Goal: Communication & Community: Share content

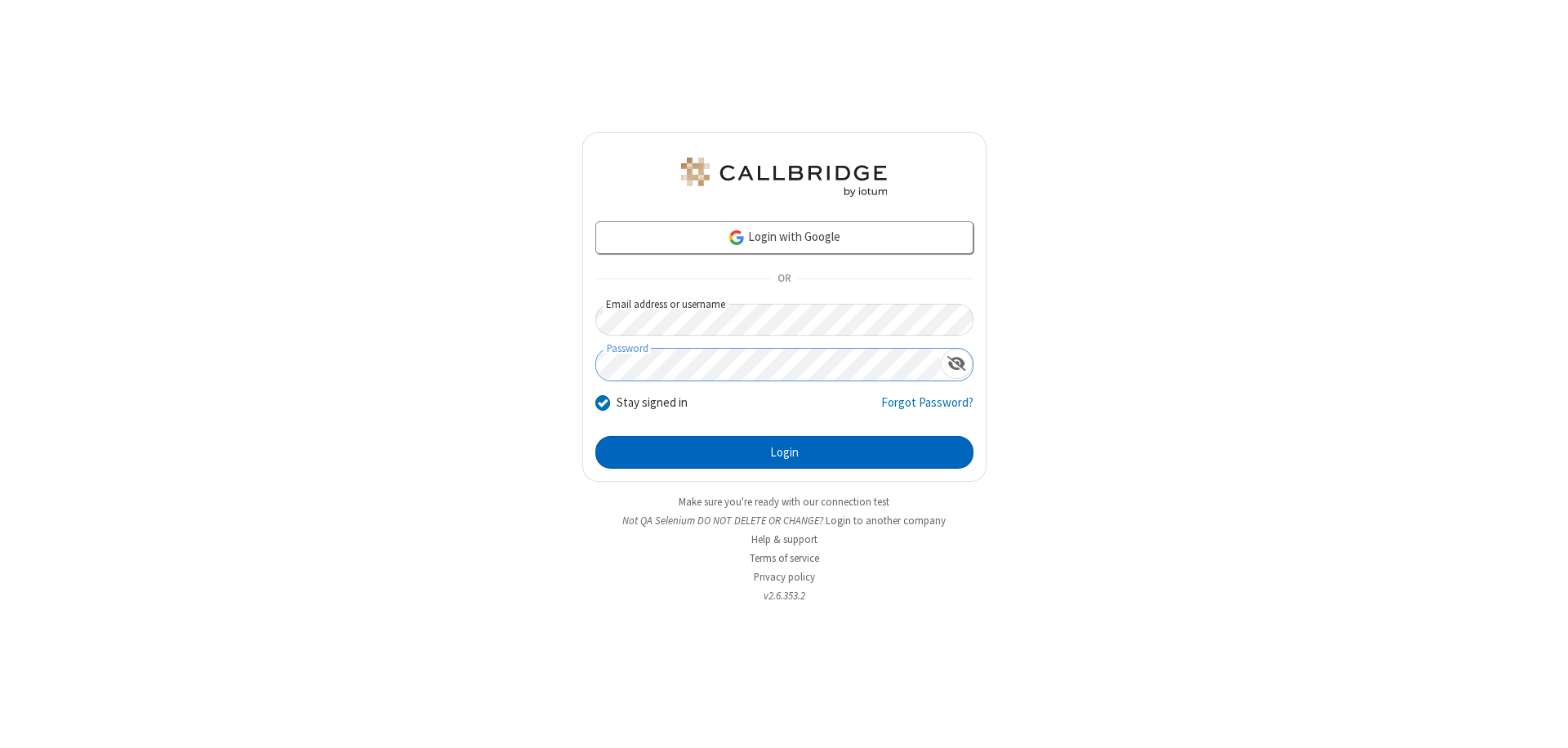
click at [784, 453] on button "Login" at bounding box center [784, 453] width 378 height 32
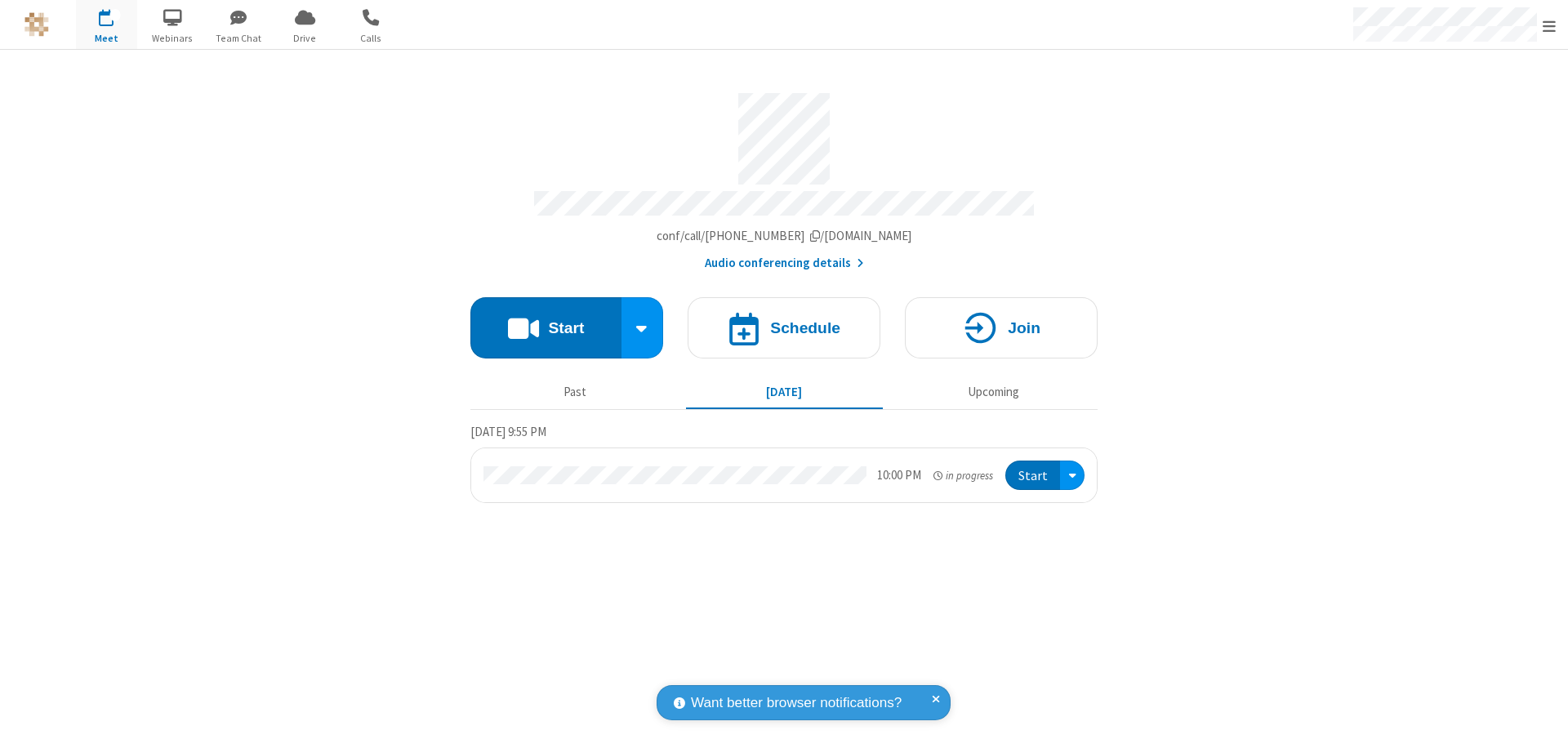
click at [545, 320] on button "Start" at bounding box center [545, 328] width 151 height 61
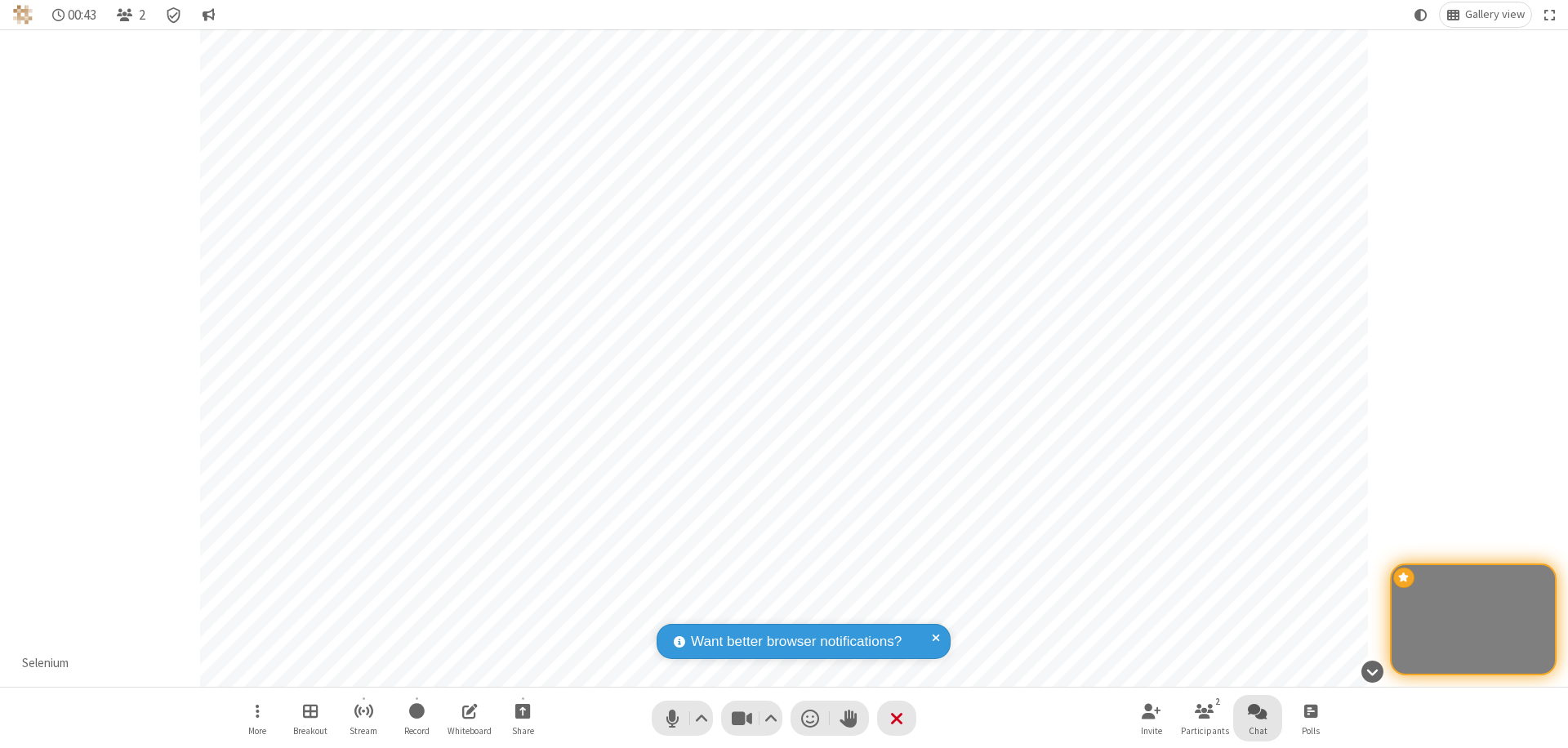
click at [1257, 710] on span "Open chat" at bounding box center [1257, 711] width 20 height 20
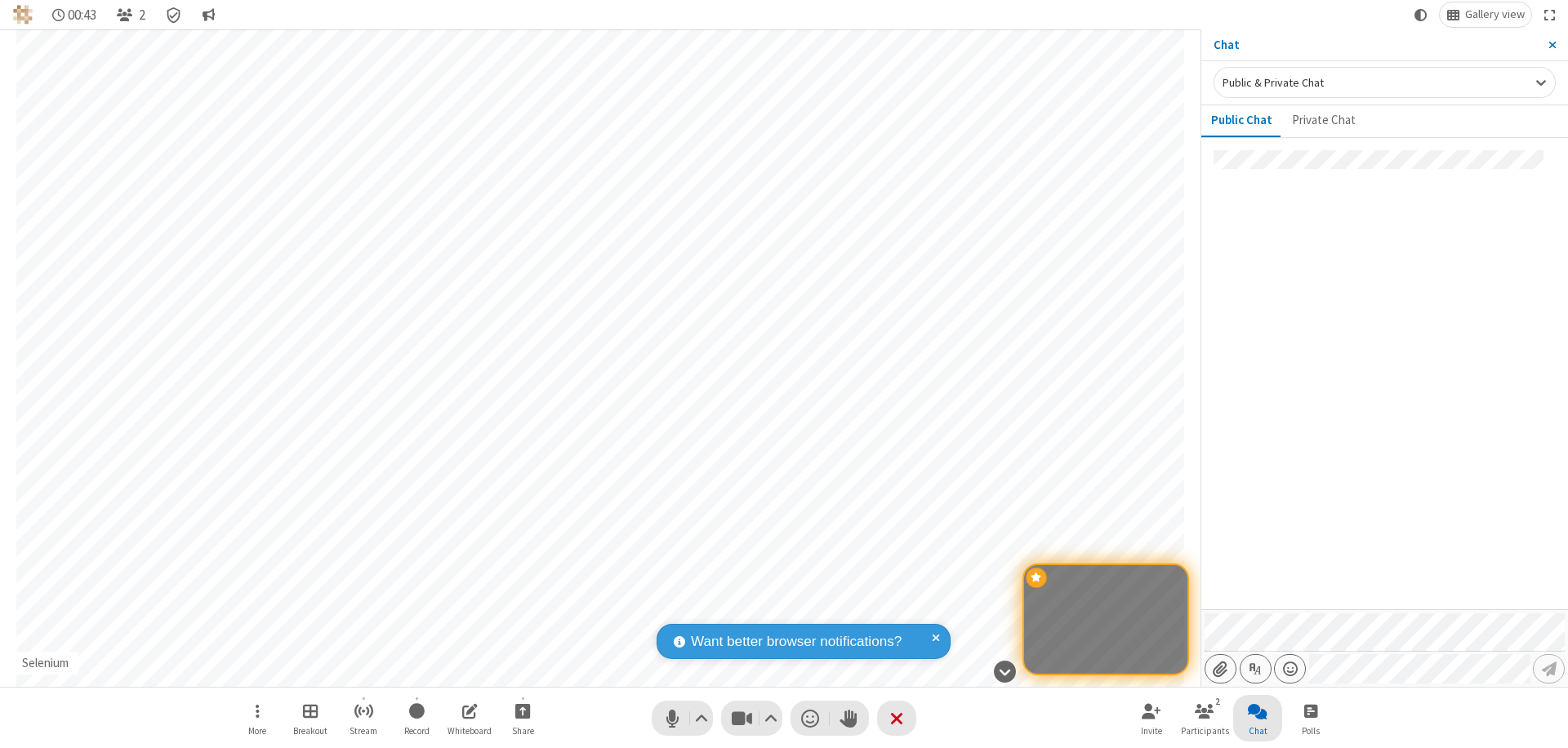
type input "C:\fakepath\doc_test.docx"
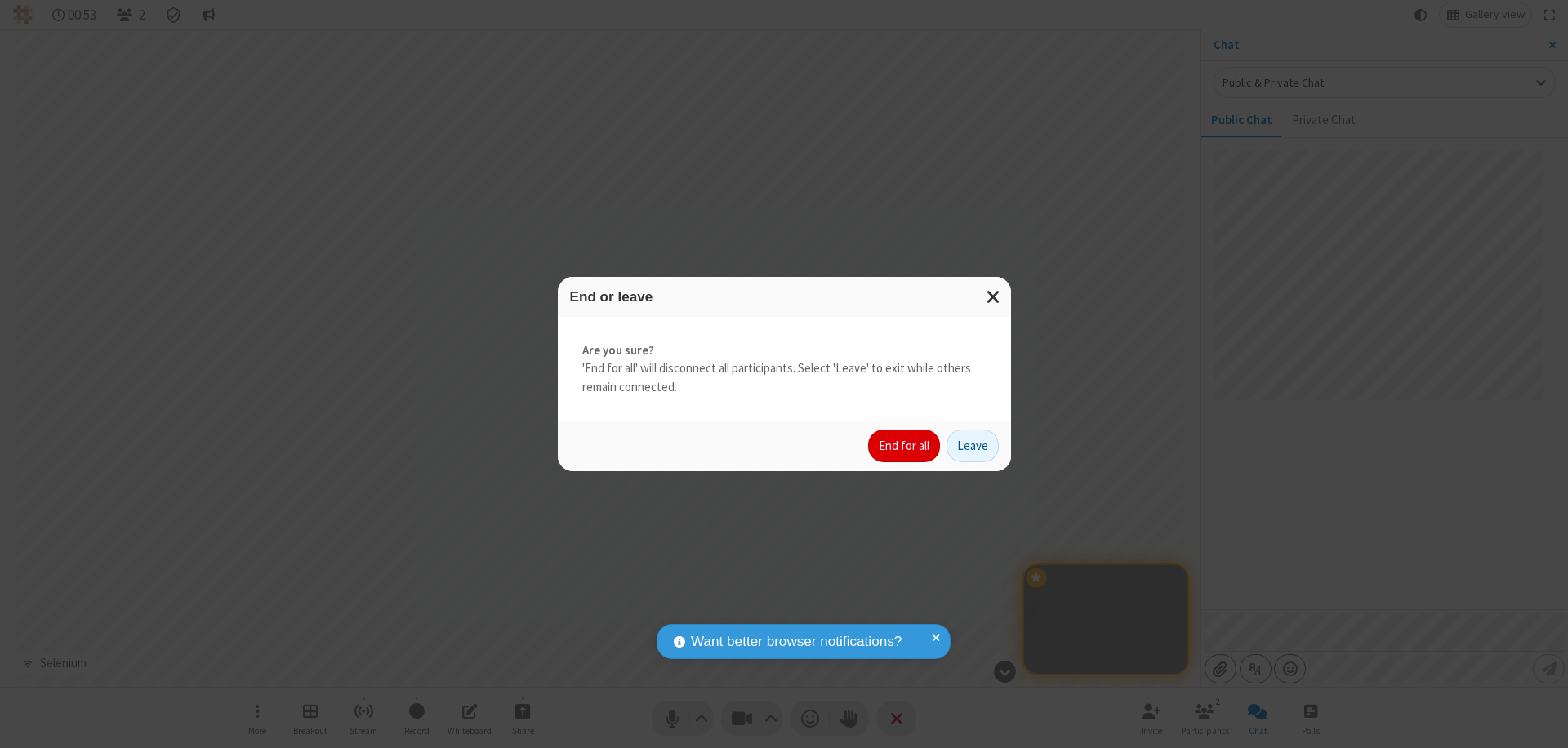
click at [905, 446] on button "End for all" at bounding box center [904, 446] width 72 height 32
